Goal: Task Accomplishment & Management: Manage account settings

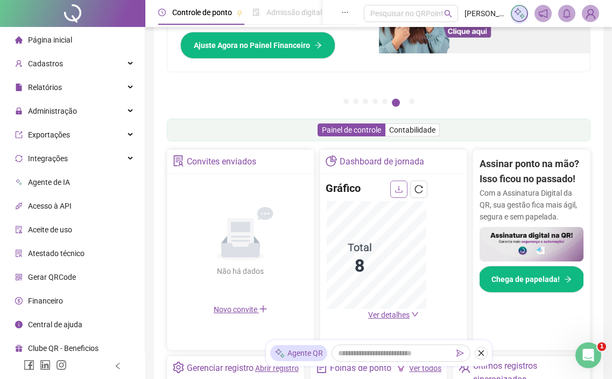
scroll to position [108, 0]
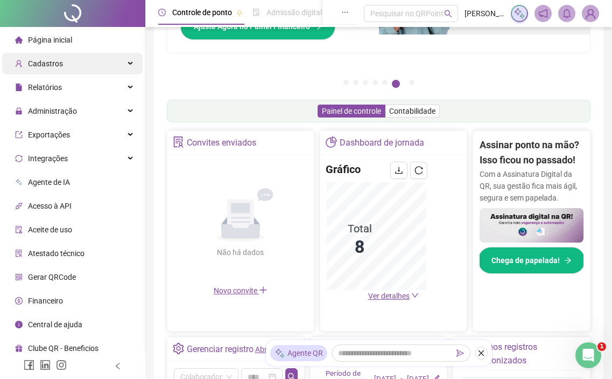
click at [59, 62] on span "Cadastros" at bounding box center [45, 63] width 35 height 9
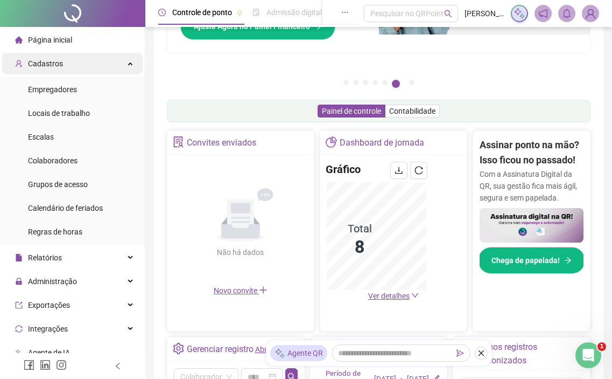
click at [86, 56] on div "Cadastros" at bounding box center [72, 64] width 141 height 22
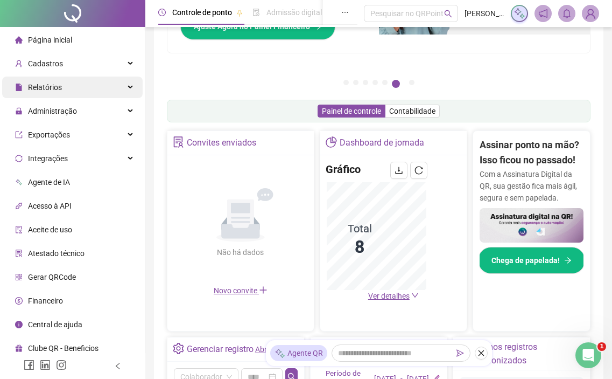
click at [79, 86] on div "Relatórios" at bounding box center [72, 87] width 141 height 22
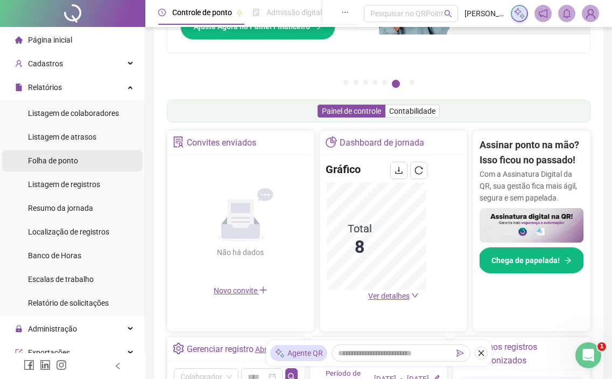
click at [89, 162] on li "Folha de ponto" at bounding box center [72, 161] width 141 height 22
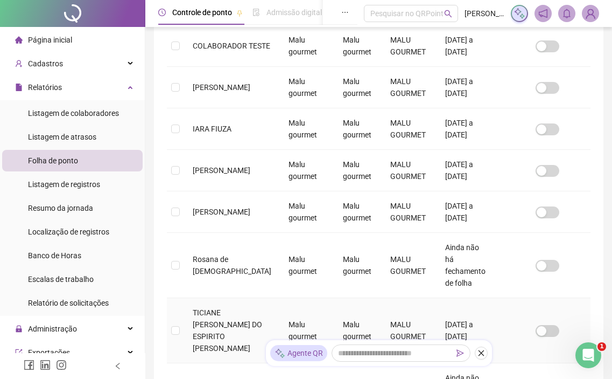
scroll to position [260, 0]
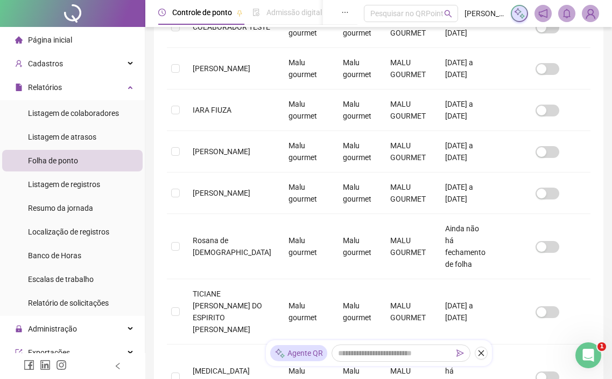
click at [67, 164] on span "Folha de ponto" at bounding box center [53, 160] width 50 height 9
click at [95, 88] on div "Relatórios" at bounding box center [72, 87] width 141 height 22
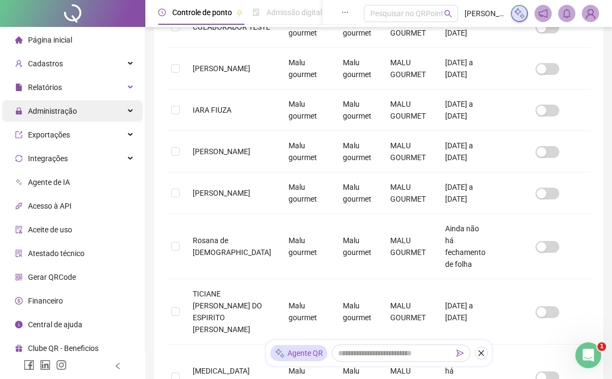
click at [88, 105] on div "Administração" at bounding box center [72, 111] width 141 height 22
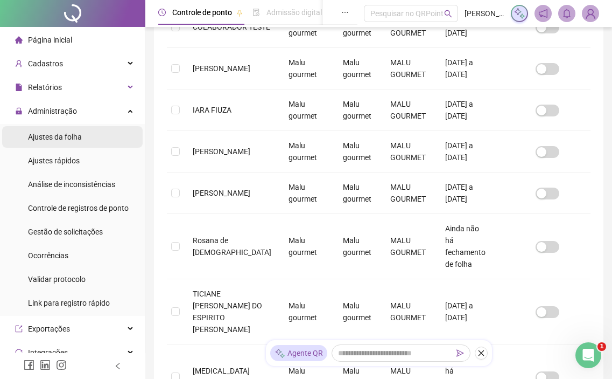
click at [78, 137] on span "Ajustes da folha" at bounding box center [55, 137] width 54 height 9
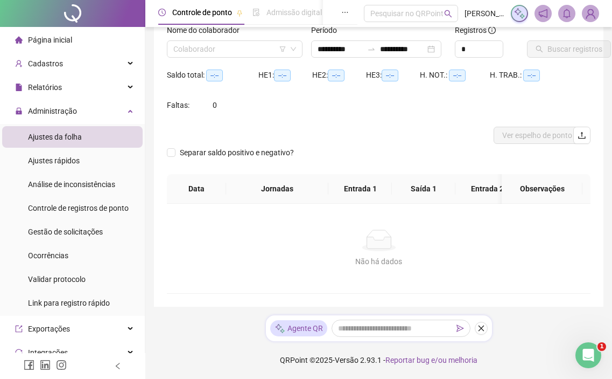
scroll to position [95, 0]
type input "**********"
click at [197, 30] on div "Nome do colaborador" at bounding box center [235, 32] width 136 height 16
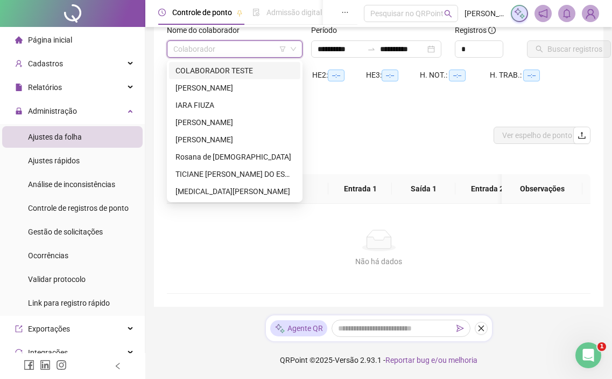
click at [202, 41] on input "search" at bounding box center [229, 49] width 113 height 16
click at [235, 151] on div "Rosana de [DEMOGRAPHIC_DATA]" at bounding box center [235, 157] width 119 height 12
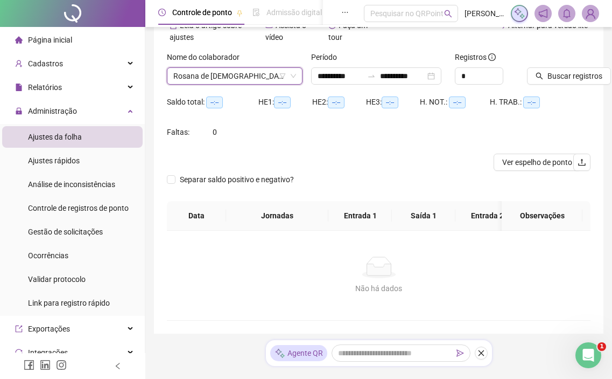
scroll to position [41, 0]
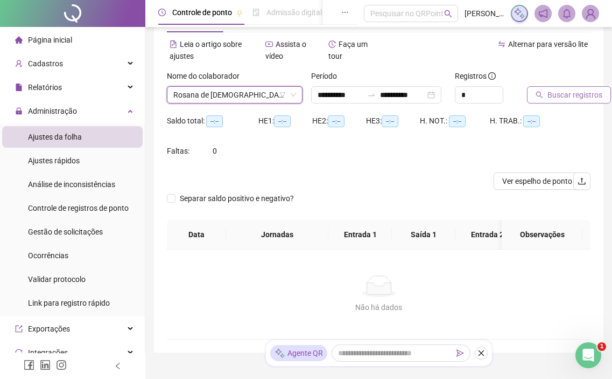
click at [558, 99] on span "Buscar registros" at bounding box center [575, 95] width 55 height 12
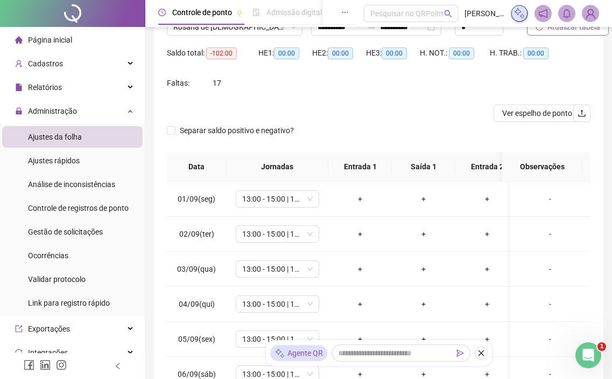
scroll to position [215, 0]
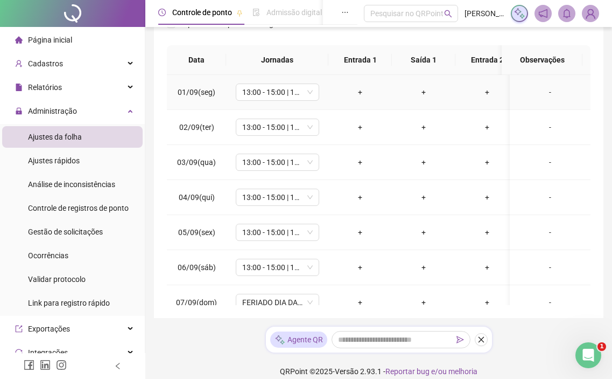
click at [356, 93] on div "+" at bounding box center [360, 92] width 46 height 12
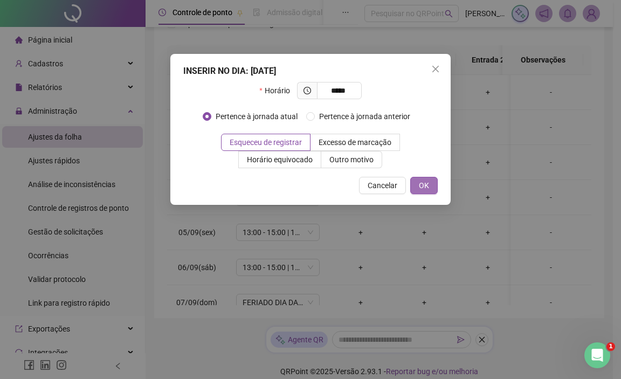
type input "*****"
click at [413, 186] on button "OK" at bounding box center [423, 185] width 27 height 17
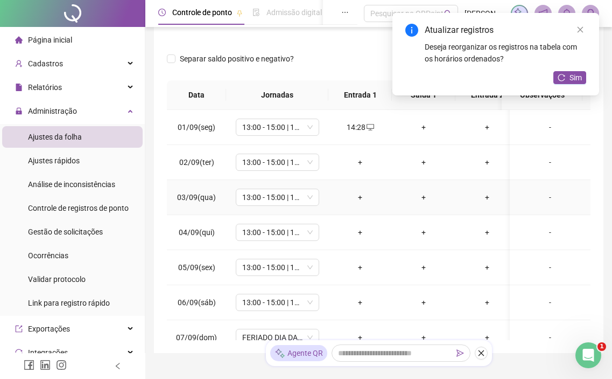
scroll to position [162, 0]
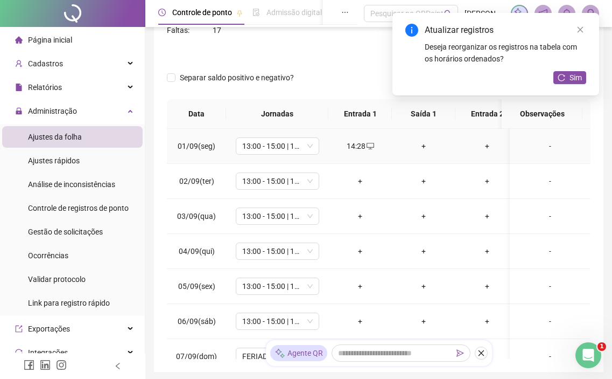
click at [427, 149] on div "+" at bounding box center [424, 146] width 46 height 12
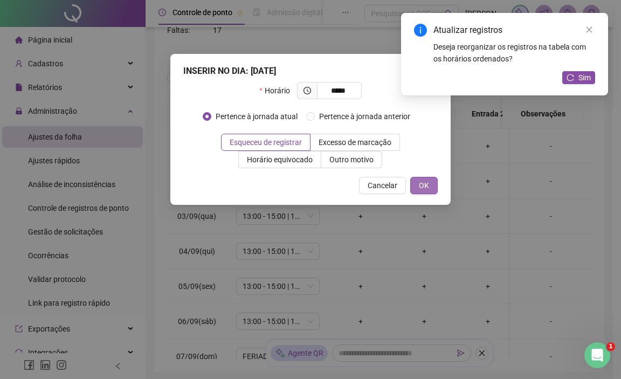
type input "*****"
click at [417, 189] on button "OK" at bounding box center [423, 185] width 27 height 17
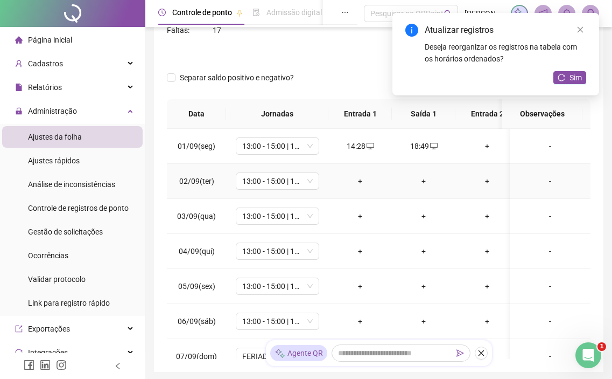
click at [365, 184] on div "+" at bounding box center [360, 181] width 46 height 12
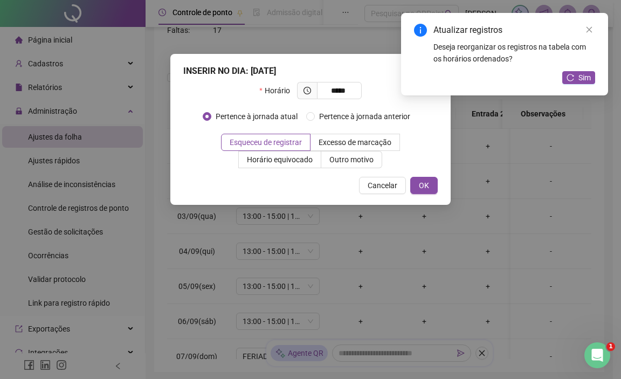
type input "*****"
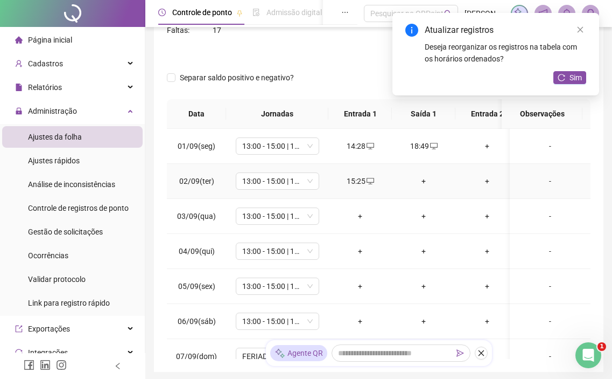
click at [429, 176] on div "+" at bounding box center [424, 181] width 46 height 12
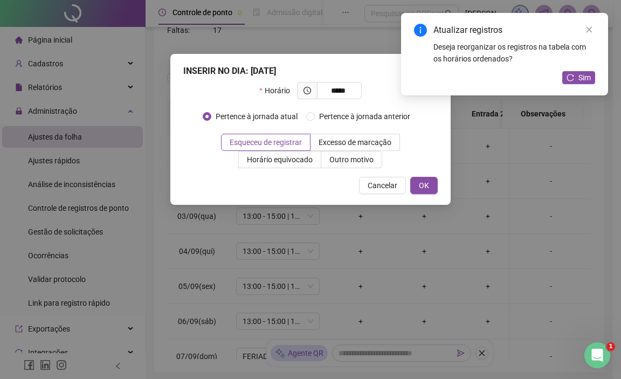
type input "*****"
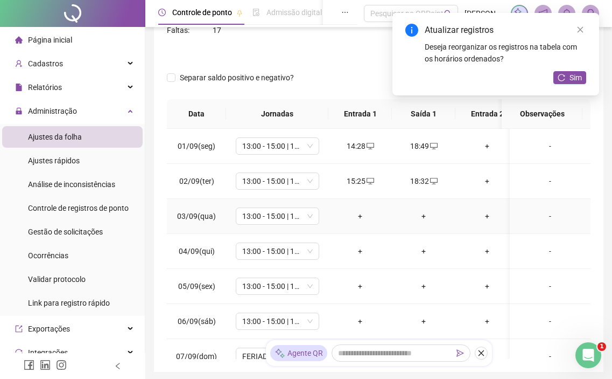
click at [356, 215] on div "+" at bounding box center [360, 216] width 46 height 12
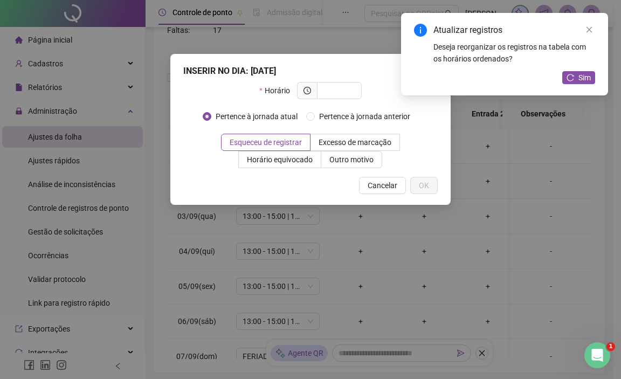
drag, startPoint x: 349, startPoint y: 164, endPoint x: 220, endPoint y: 179, distance: 129.1
click at [220, 179] on div "Cancelar OK" at bounding box center [310, 185] width 254 height 17
click at [345, 88] on input "text" at bounding box center [338, 91] width 30 height 12
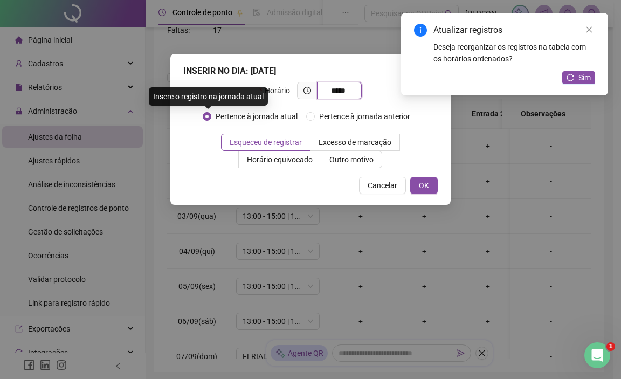
type input "*****"
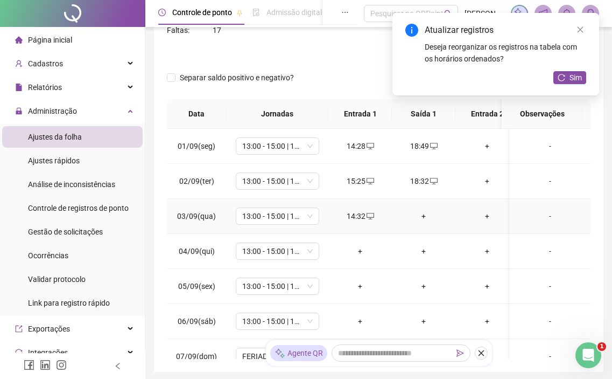
click at [421, 219] on div "+" at bounding box center [424, 216] width 46 height 12
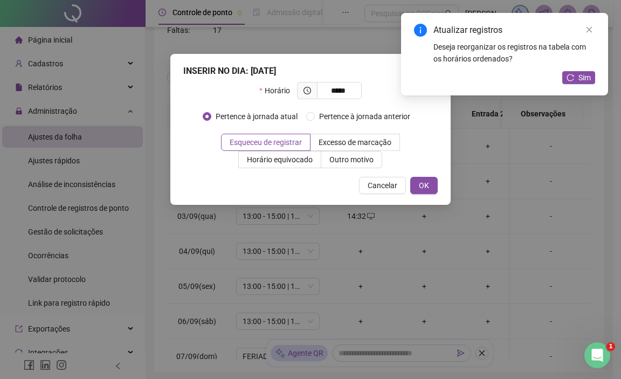
type input "*****"
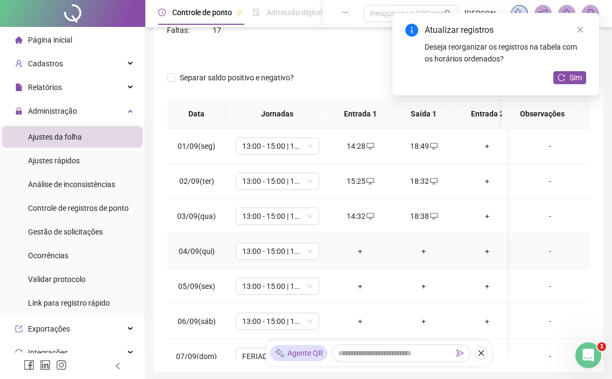
click at [364, 250] on div "+" at bounding box center [360, 251] width 46 height 12
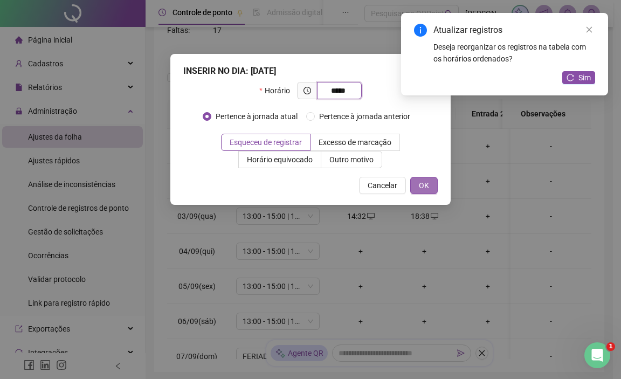
type input "*****"
click at [414, 182] on button "OK" at bounding box center [423, 185] width 27 height 17
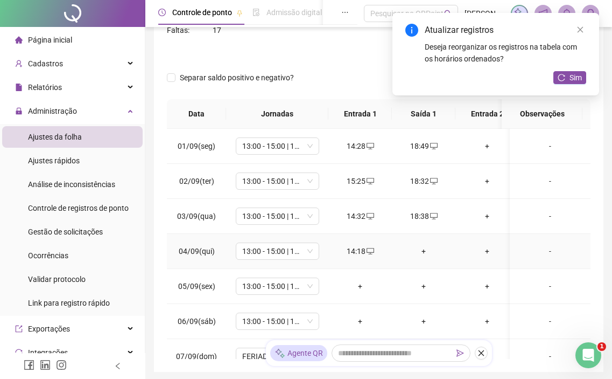
click at [421, 252] on div "+" at bounding box center [424, 251] width 46 height 12
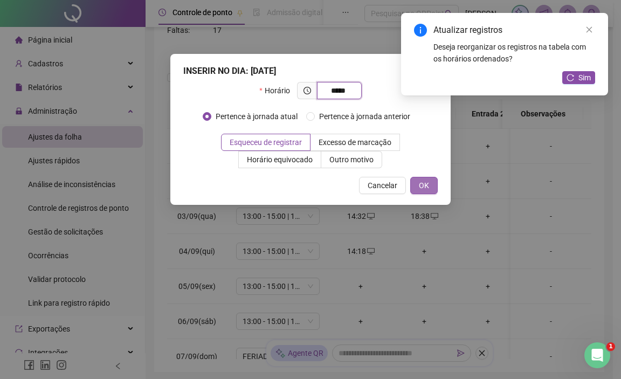
type input "*****"
click at [424, 182] on span "OK" at bounding box center [424, 185] width 10 height 12
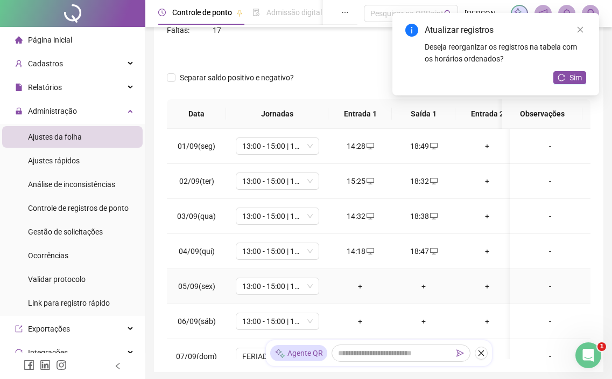
click at [363, 286] on div "+" at bounding box center [360, 286] width 46 height 12
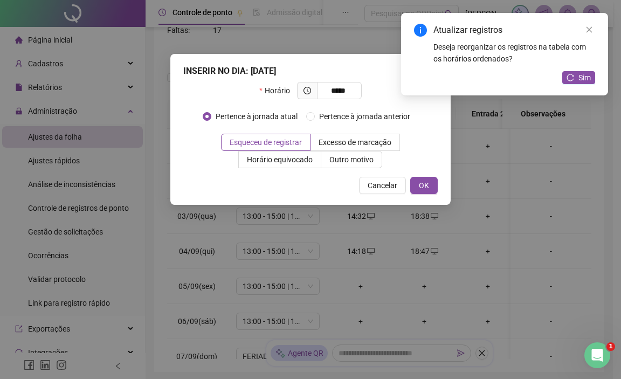
type input "*****"
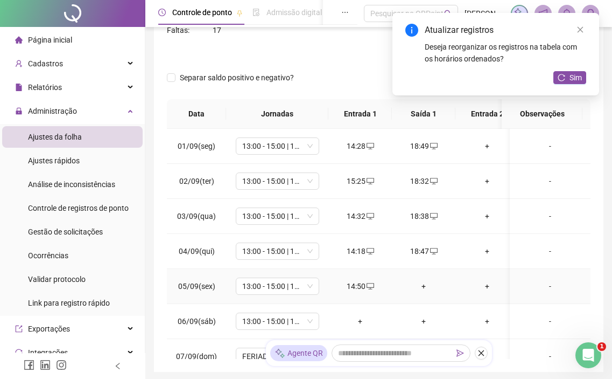
click at [416, 290] on div "+" at bounding box center [424, 286] width 46 height 12
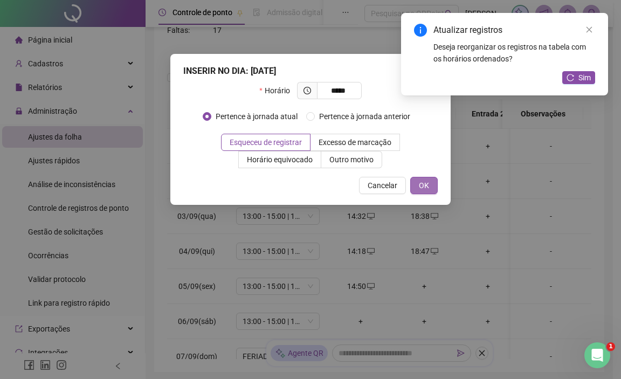
type input "*****"
click at [428, 185] on span "OK" at bounding box center [424, 185] width 10 height 12
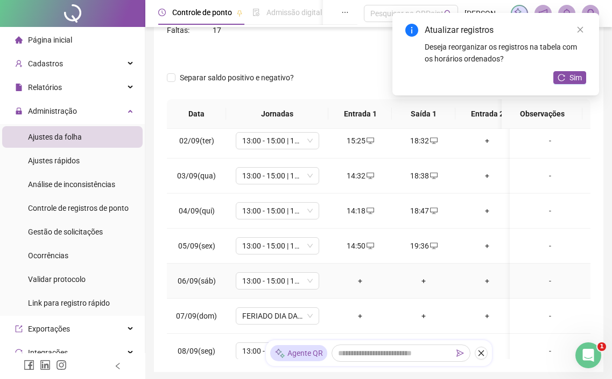
scroll to position [108, 0]
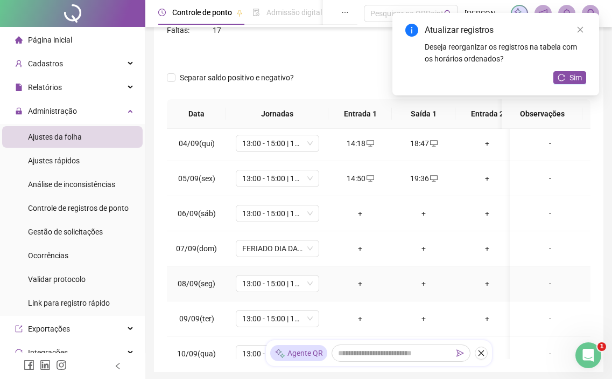
click at [276, 270] on td "13:00 - 15:00 | 15:15 - 19:15" at bounding box center [277, 283] width 102 height 35
click at [289, 275] on div "13:00 - 15:00 | 15:15 - 19:15" at bounding box center [277, 283] width 83 height 17
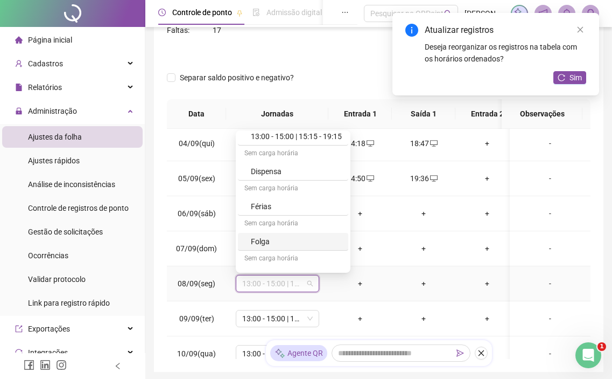
scroll to position [210, 0]
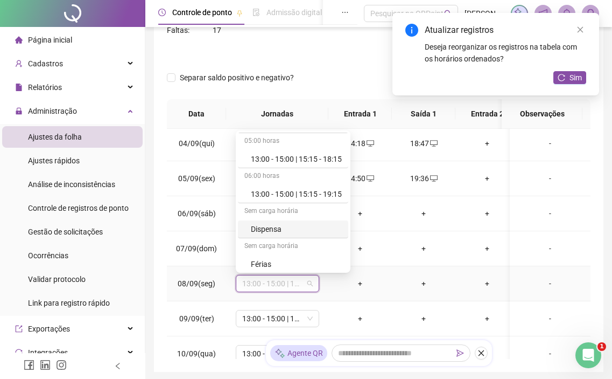
click at [295, 233] on div "Dispensa" at bounding box center [296, 229] width 91 height 12
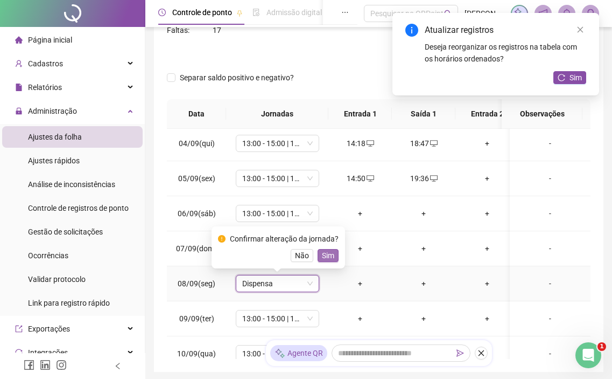
click at [328, 254] on span "Sim" at bounding box center [328, 255] width 12 height 12
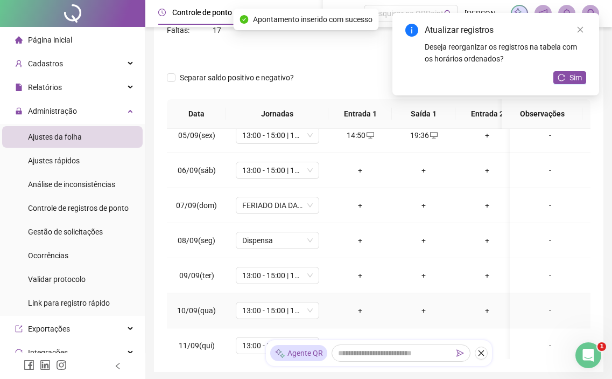
scroll to position [215, 0]
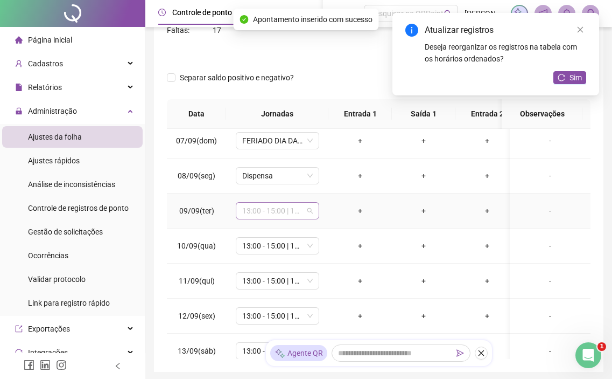
click at [281, 217] on span "13:00 - 15:00 | 15:15 - 19:15" at bounding box center [277, 211] width 71 height 16
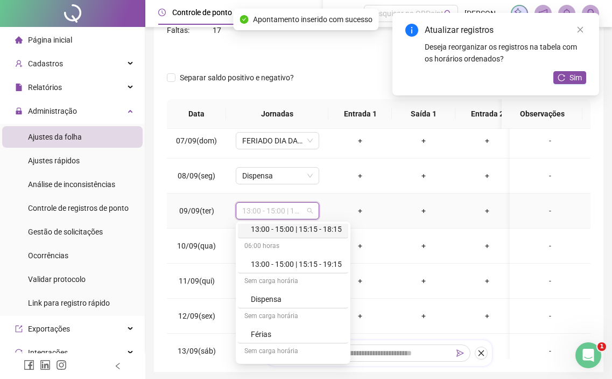
scroll to position [269, 0]
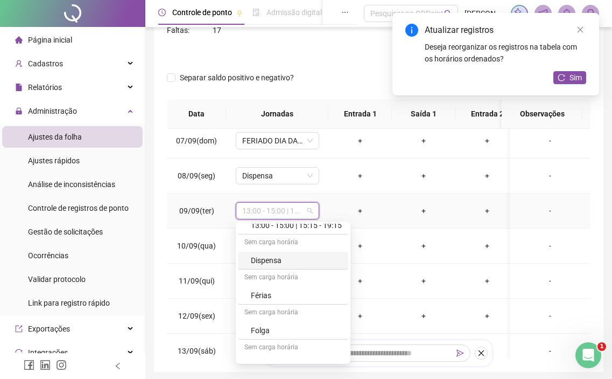
click at [287, 263] on div "Dispensa" at bounding box center [296, 260] width 91 height 12
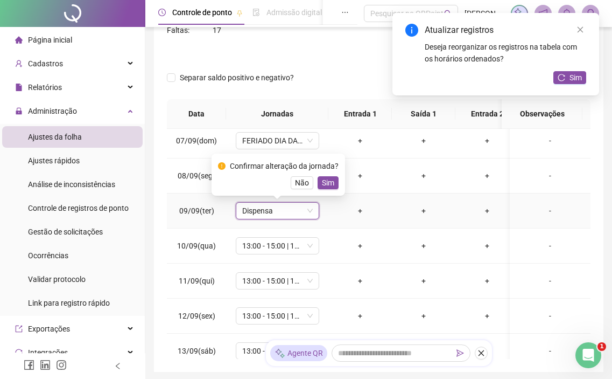
click at [329, 190] on div "Confirmar alteração da jornada? Não Sim" at bounding box center [279, 175] width 134 height 42
click at [329, 191] on div "Confirmar alteração da jornada? Não Sim" at bounding box center [279, 175] width 134 height 42
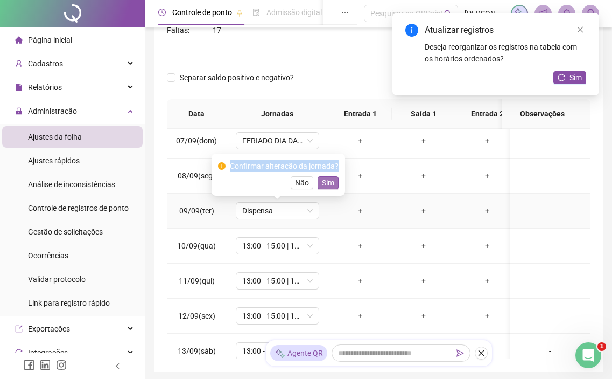
click at [331, 184] on span "Sim" at bounding box center [328, 183] width 12 height 12
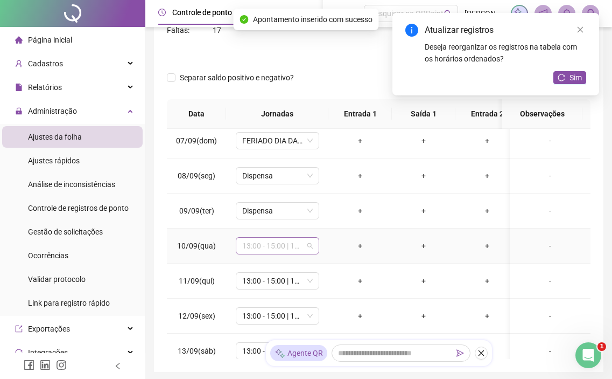
click at [283, 245] on span "13:00 - 15:00 | 15:15 - 19:15" at bounding box center [277, 246] width 71 height 16
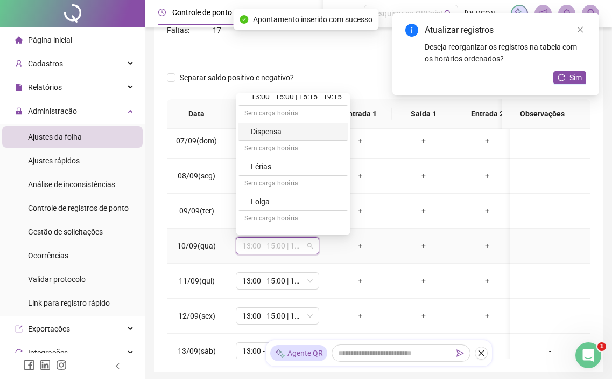
click at [306, 137] on div "Dispensa" at bounding box center [296, 132] width 91 height 12
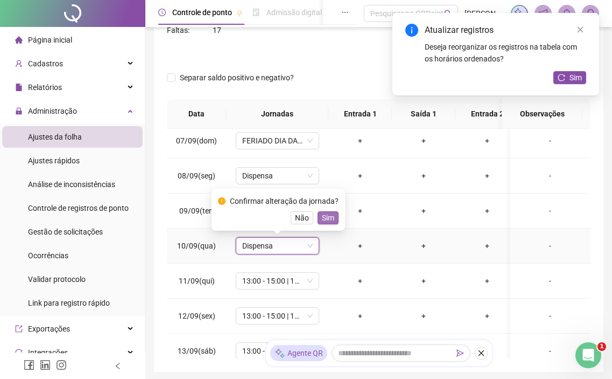
click at [330, 216] on span "Sim" at bounding box center [328, 218] width 12 height 12
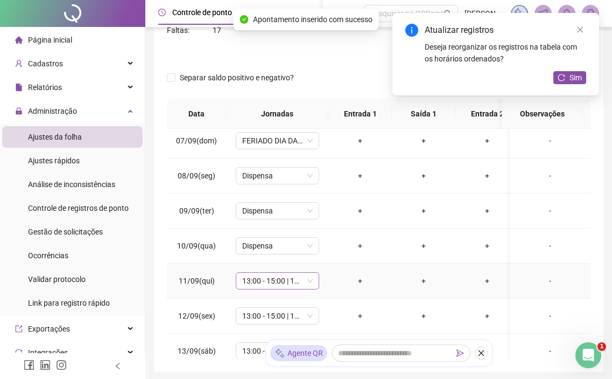
click at [268, 274] on span "13:00 - 15:00 | 15:15 - 19:15" at bounding box center [277, 281] width 71 height 16
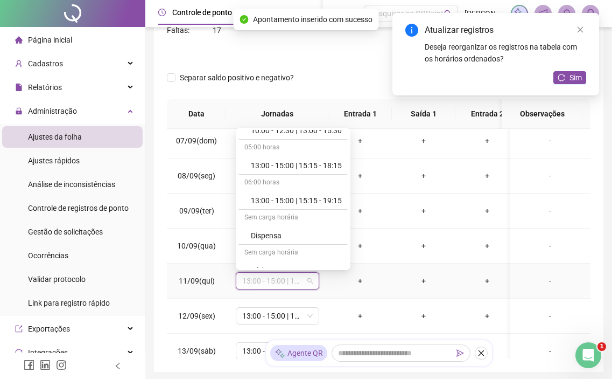
scroll to position [215, 0]
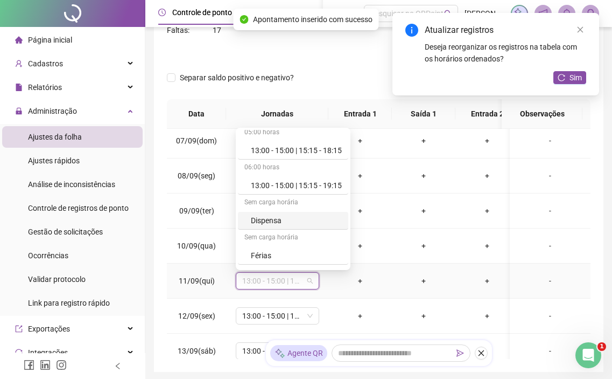
click at [274, 216] on div "Dispensa" at bounding box center [296, 220] width 91 height 12
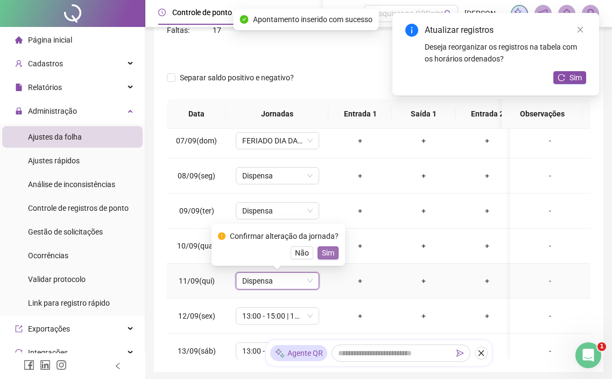
click at [334, 256] on button "Sim" at bounding box center [328, 252] width 21 height 13
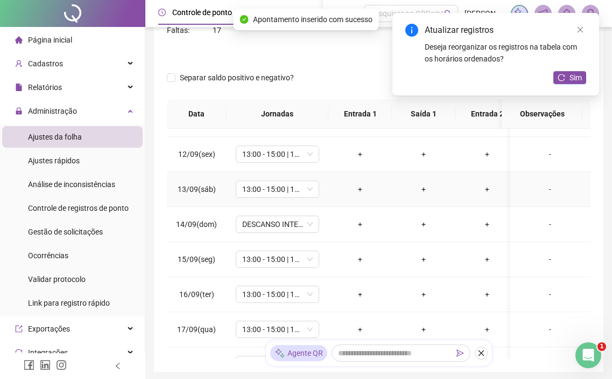
scroll to position [323, 0]
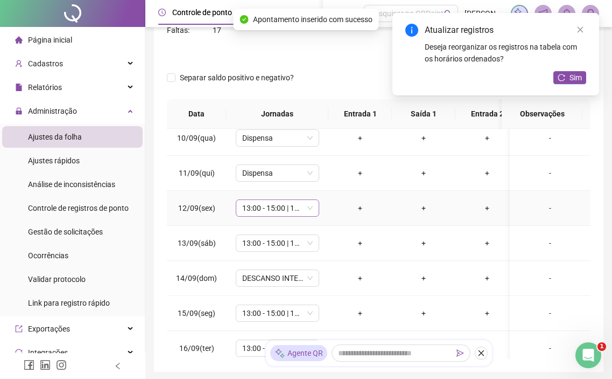
click at [278, 209] on span "13:00 - 15:00 | 15:15 - 19:15" at bounding box center [277, 208] width 71 height 16
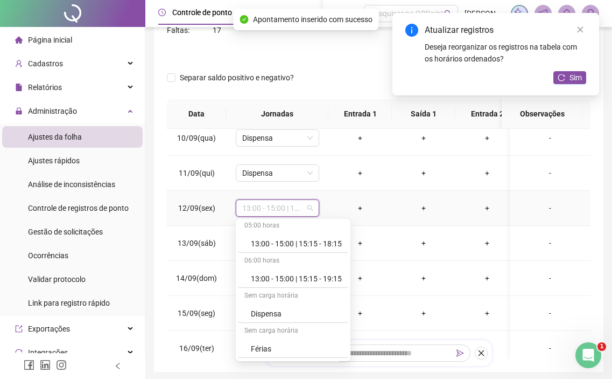
scroll to position [215, 0]
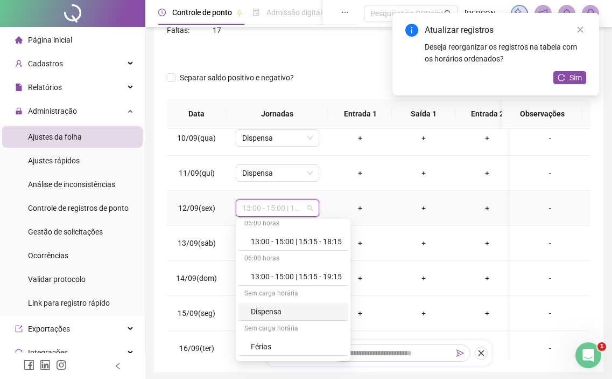
drag, startPoint x: 285, startPoint y: 318, endPoint x: 290, endPoint y: 307, distance: 12.3
click at [286, 318] on div "Dispensa" at bounding box center [293, 312] width 110 height 18
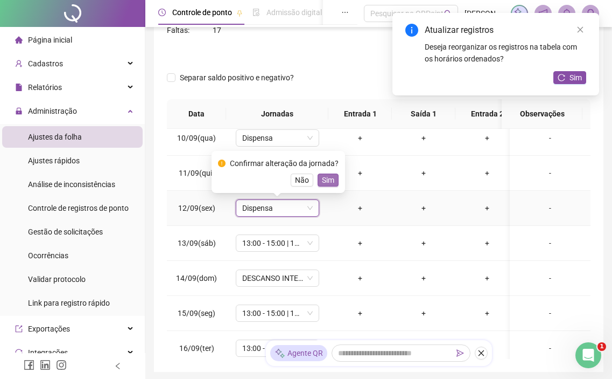
click at [329, 183] on span "Sim" at bounding box center [328, 180] width 12 height 12
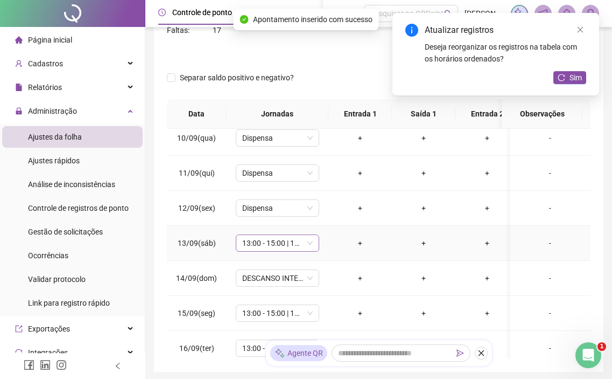
click at [284, 250] on span "13:00 - 15:00 | 15:15 - 19:15" at bounding box center [277, 243] width 71 height 16
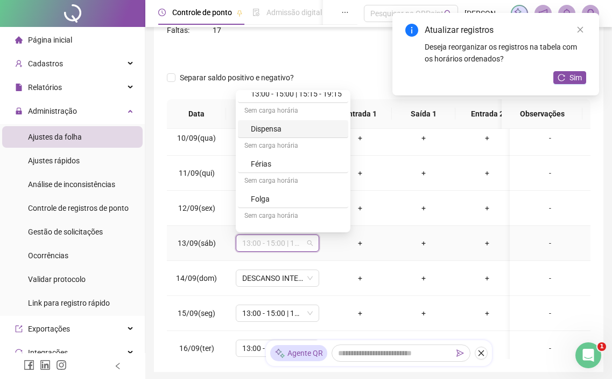
scroll to position [317, 0]
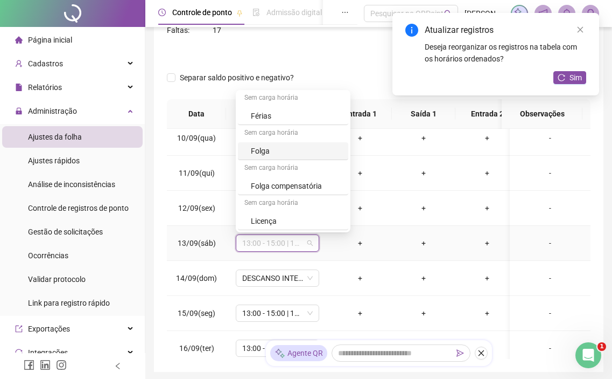
click at [285, 159] on div "Folga" at bounding box center [293, 151] width 110 height 18
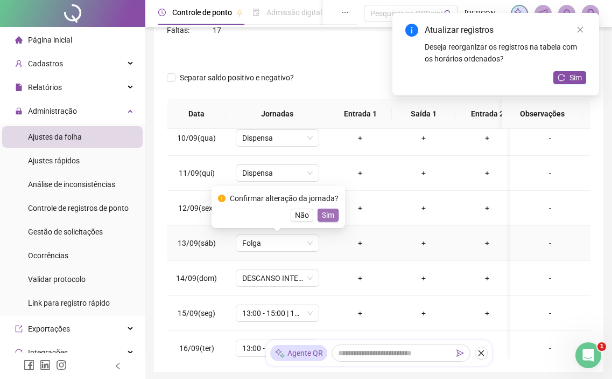
click at [324, 211] on span "Sim" at bounding box center [328, 215] width 12 height 12
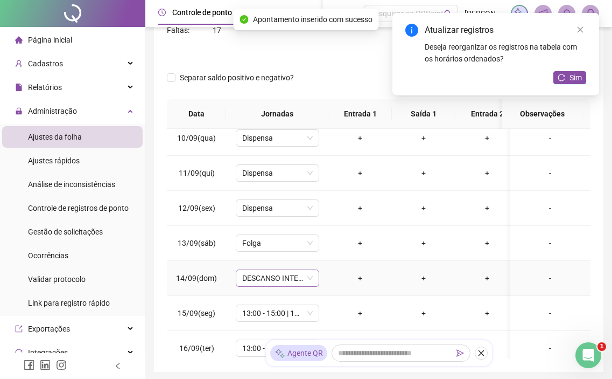
click at [288, 278] on span "DESCANSO INTER-JORNADA" at bounding box center [277, 278] width 71 height 16
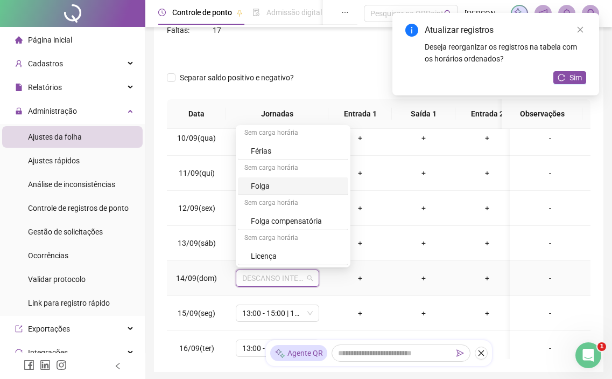
click at [309, 189] on div "Folga" at bounding box center [296, 186] width 91 height 12
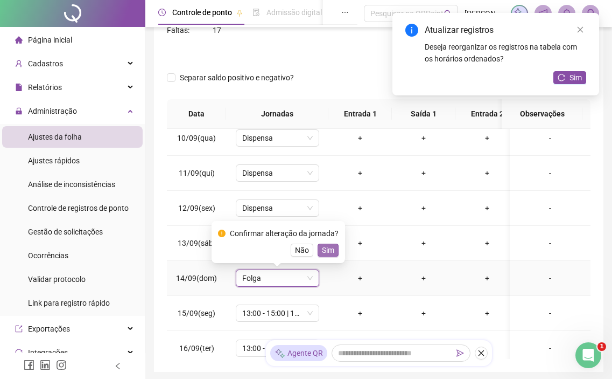
click at [324, 255] on span "Sim" at bounding box center [328, 250] width 12 height 12
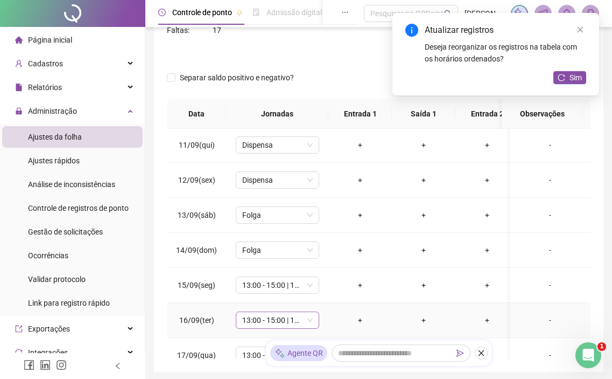
scroll to position [377, 0]
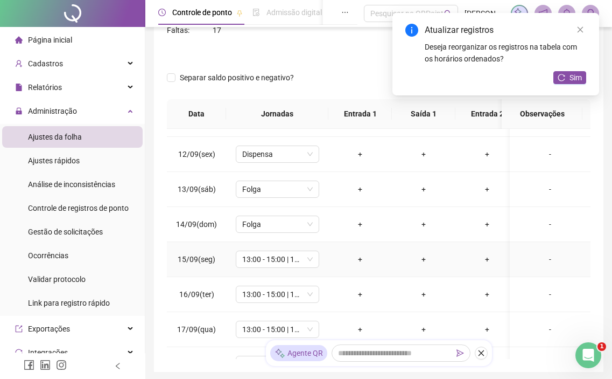
click at [305, 270] on td "13:00 - 15:00 | 15:15 - 19:15" at bounding box center [277, 259] width 102 height 35
click at [304, 264] on span "13:00 - 15:00 | 15:15 - 19:15" at bounding box center [277, 259] width 71 height 16
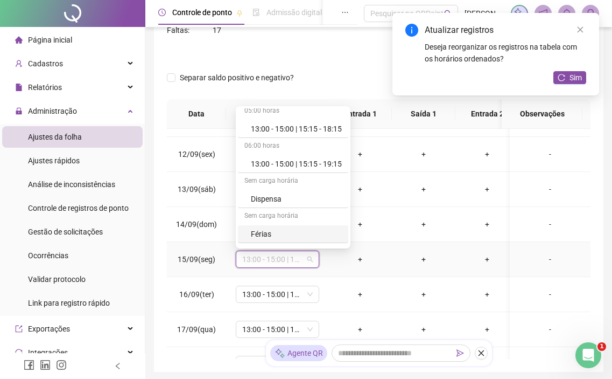
scroll to position [269, 0]
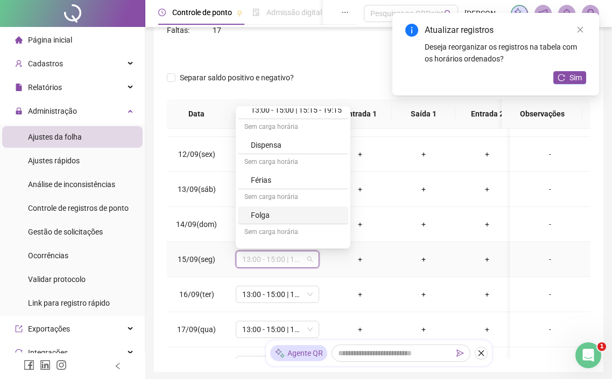
click at [286, 213] on div "Folga" at bounding box center [296, 215] width 91 height 12
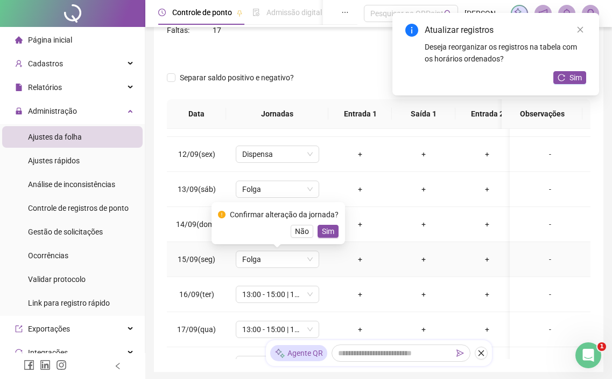
drag, startPoint x: 332, startPoint y: 231, endPoint x: 305, endPoint y: 269, distance: 47.1
click at [332, 231] on button "Sim" at bounding box center [328, 231] width 21 height 13
click at [291, 290] on span "13:00 - 15:00 | 15:15 - 19:15" at bounding box center [277, 294] width 71 height 16
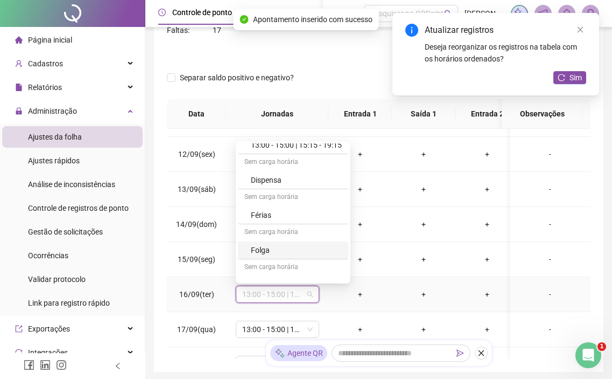
click at [285, 248] on div "Folga" at bounding box center [296, 250] width 91 height 12
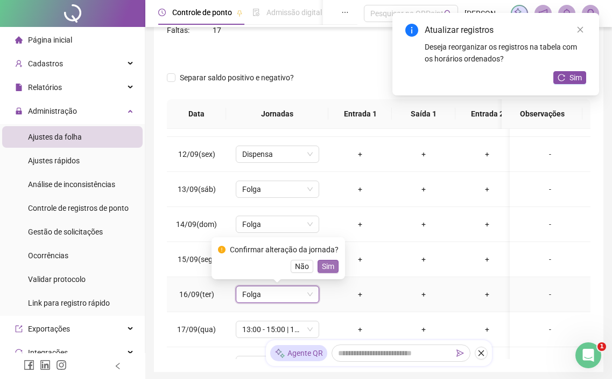
click at [326, 260] on button "Sim" at bounding box center [328, 266] width 21 height 13
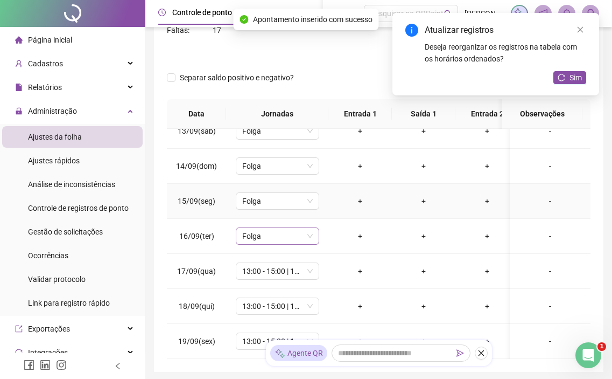
scroll to position [443, 0]
click at [269, 263] on span "13:00 - 15:00 | 15:15 - 19:15" at bounding box center [277, 271] width 71 height 16
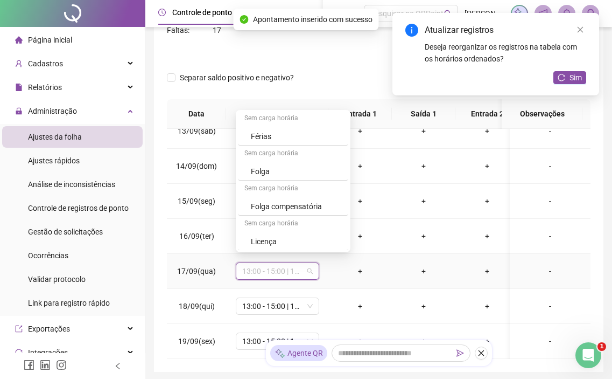
scroll to position [317, 0]
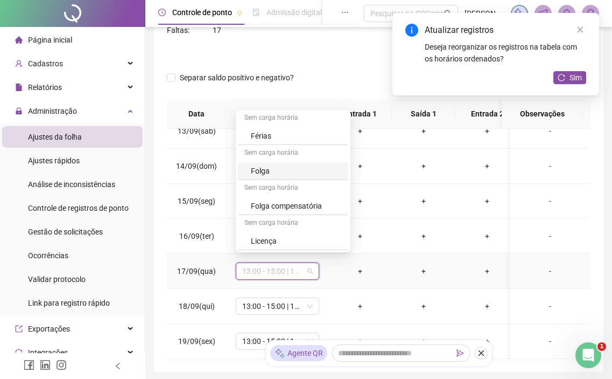
click at [288, 176] on div "Folga" at bounding box center [296, 171] width 91 height 12
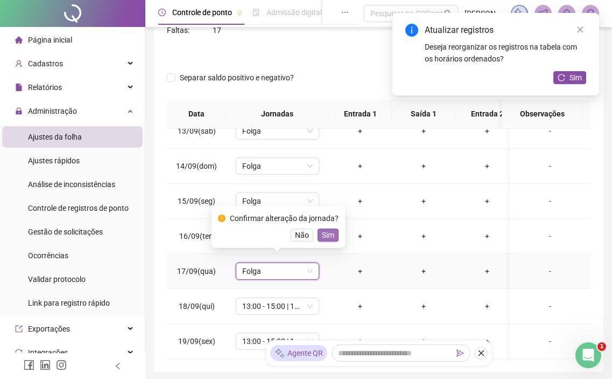
click at [331, 233] on span "Sim" at bounding box center [328, 235] width 12 height 12
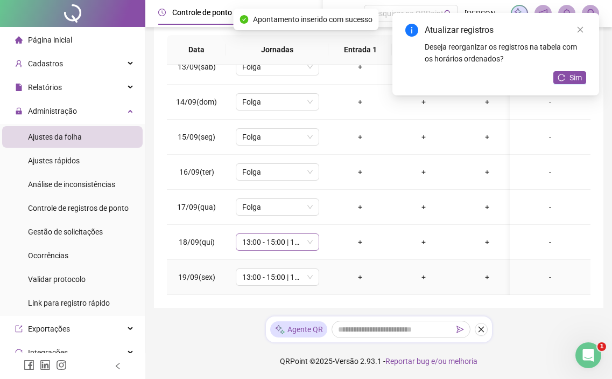
scroll to position [227, 0]
click at [288, 233] on span "13:00 - 15:00 | 15:15 - 19:15" at bounding box center [277, 241] width 71 height 16
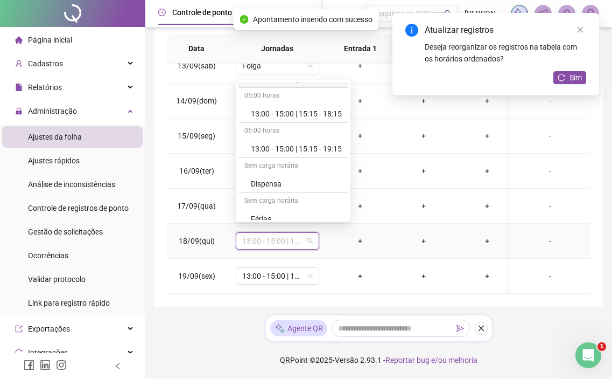
scroll to position [317, 0]
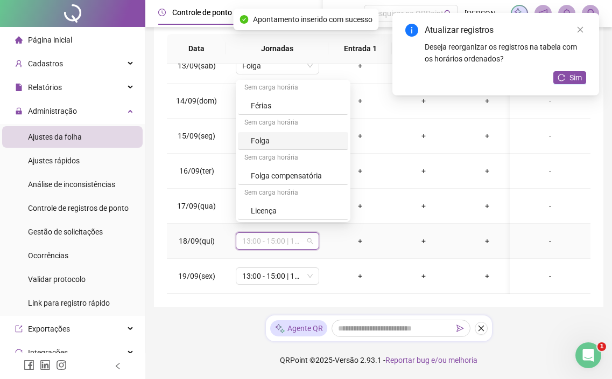
click at [287, 143] on div "Folga" at bounding box center [296, 141] width 91 height 12
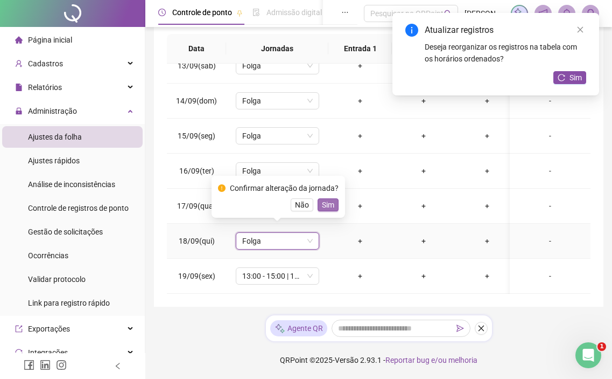
click at [327, 205] on span "Sim" at bounding box center [328, 205] width 12 height 12
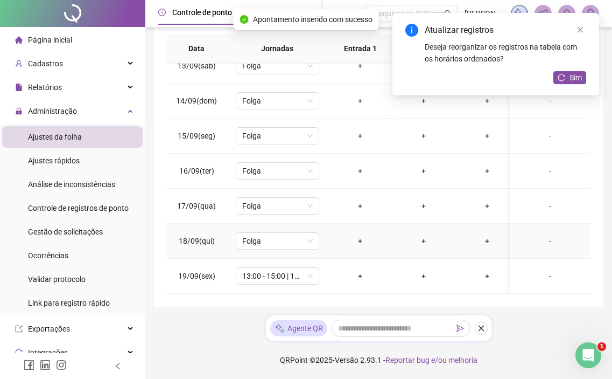
click at [294, 259] on td "13:00 - 15:00 | 15:15 - 19:15" at bounding box center [277, 276] width 102 height 35
click at [291, 269] on span "13:00 - 15:00 | 15:15 - 19:15" at bounding box center [277, 276] width 71 height 16
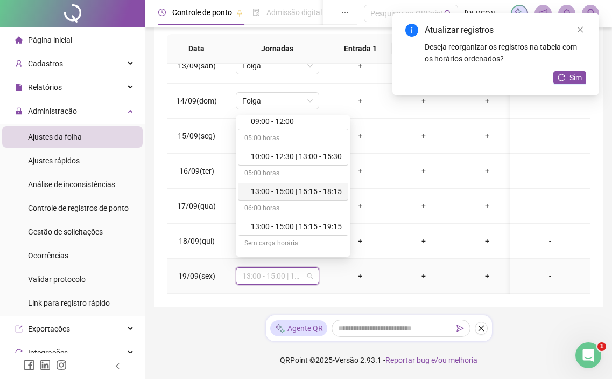
scroll to position [269, 0]
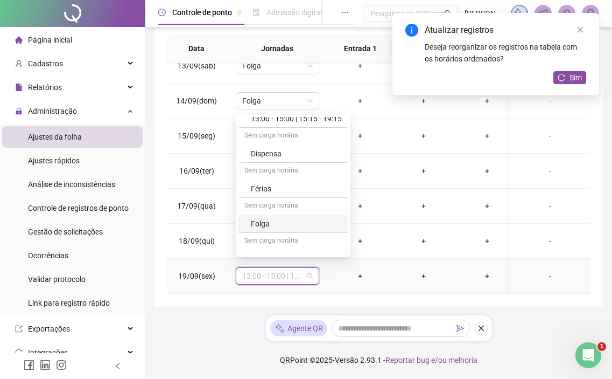
click at [287, 221] on div "Folga" at bounding box center [296, 224] width 91 height 12
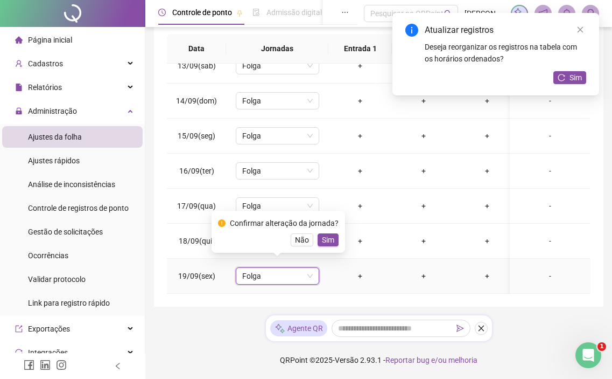
click at [324, 235] on span "Sim" at bounding box center [328, 240] width 12 height 12
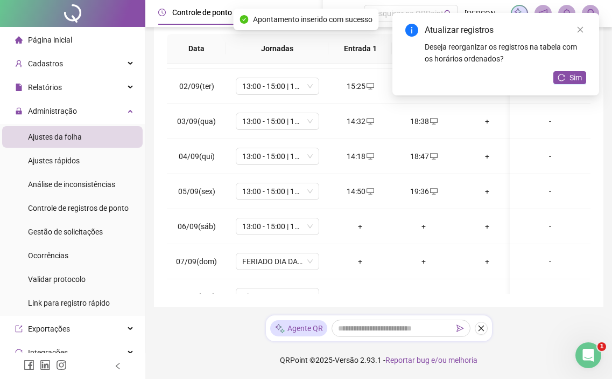
scroll to position [0, 0]
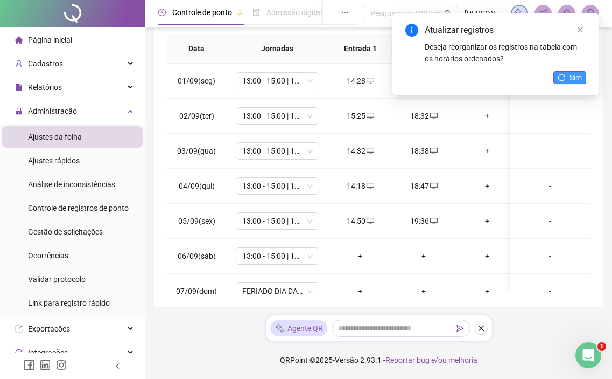
click at [562, 77] on icon "reload" at bounding box center [562, 78] width 8 height 8
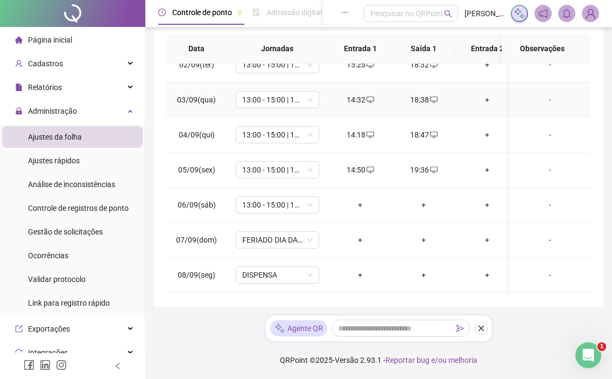
scroll to position [108, 0]
